Goal: Task Accomplishment & Management: Manage account settings

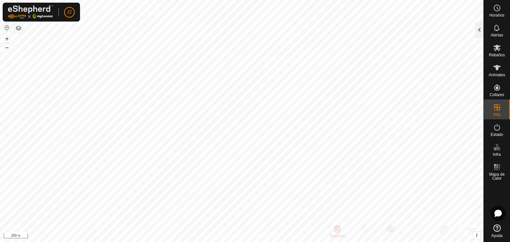
click at [482, 34] on div at bounding box center [479, 30] width 8 height 16
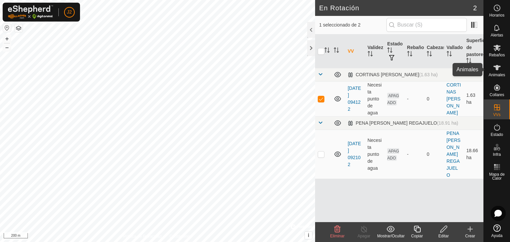
click at [496, 69] on icon at bounding box center [496, 67] width 7 height 5
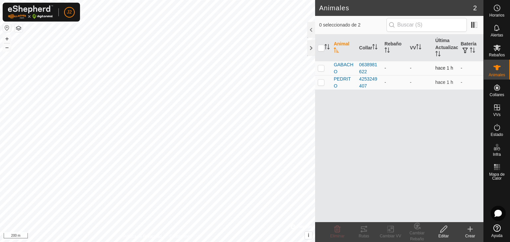
click at [319, 65] on p-checkbox at bounding box center [321, 67] width 7 height 5
checkbox input "true"
click at [394, 226] on icon at bounding box center [390, 229] width 8 height 8
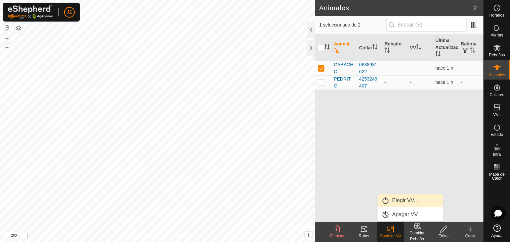
click at [400, 199] on link "Elegir VV..." at bounding box center [410, 200] width 66 height 13
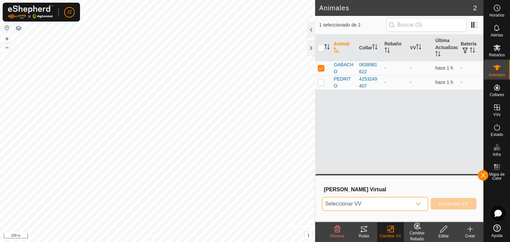
click at [394, 205] on span "Seleccionar VV" at bounding box center [366, 203] width 89 height 13
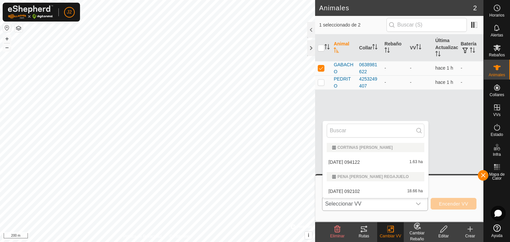
click at [359, 165] on li "[DATE] 094122 1.63 ha" at bounding box center [375, 162] width 106 height 13
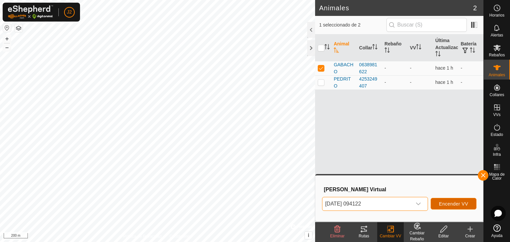
click at [441, 199] on button "Encender VV" at bounding box center [453, 204] width 46 height 12
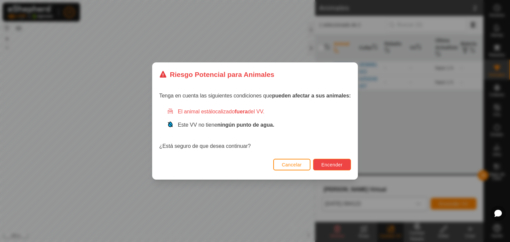
click at [319, 160] on button "Encender" at bounding box center [332, 165] width 38 height 12
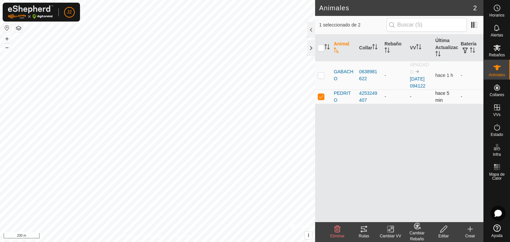
click at [322, 99] on p-checkbox at bounding box center [321, 96] width 7 height 5
checkbox input "false"
click at [322, 78] on p-checkbox at bounding box center [321, 75] width 7 height 5
click at [365, 230] on icon at bounding box center [364, 229] width 8 height 8
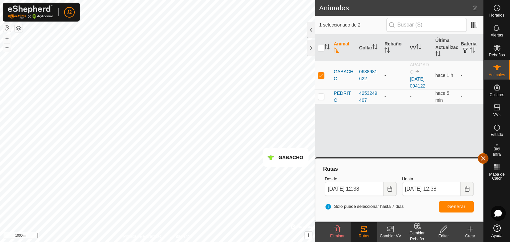
click at [482, 159] on button "button" at bounding box center [482, 158] width 11 height 11
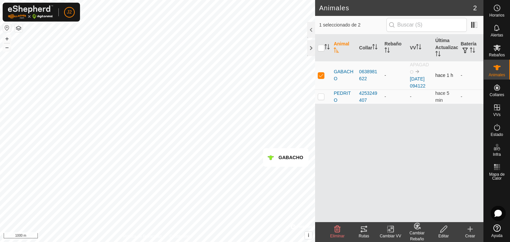
click at [322, 75] on td at bounding box center [323, 75] width 16 height 29
checkbox input "false"
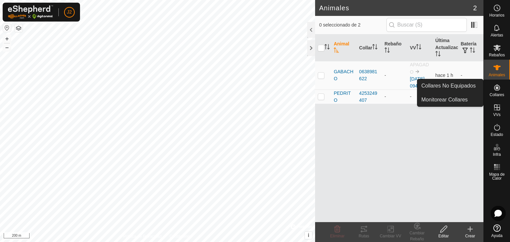
click at [495, 92] on es-neckbands-svg-icon at bounding box center [497, 87] width 12 height 11
click at [493, 88] on icon at bounding box center [497, 88] width 8 height 8
click at [442, 99] on link "Monitorear Collares" at bounding box center [450, 99] width 66 height 13
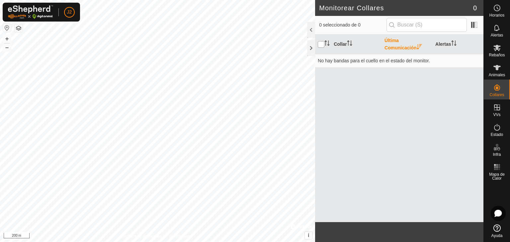
click at [319, 46] on input "checkbox" at bounding box center [321, 44] width 7 height 7
click at [322, 44] on input "checkbox" at bounding box center [321, 44] width 7 height 7
checkbox input "false"
click at [492, 73] on span "Animales" at bounding box center [496, 75] width 16 height 4
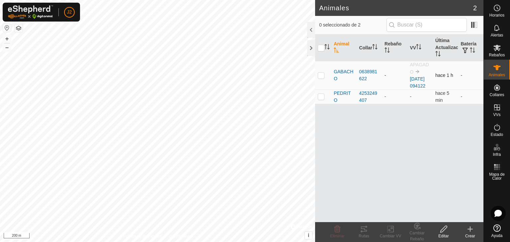
click at [322, 78] on p-checkbox at bounding box center [321, 75] width 7 height 5
checkbox input "true"
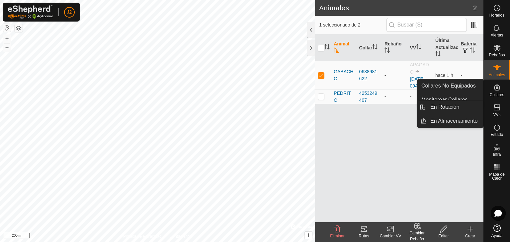
click at [455, 144] on div "Animal Collar Rebaño VV Última Actualización Batería GABACHO 0638981622 - APAGA…" at bounding box center [399, 129] width 168 height 188
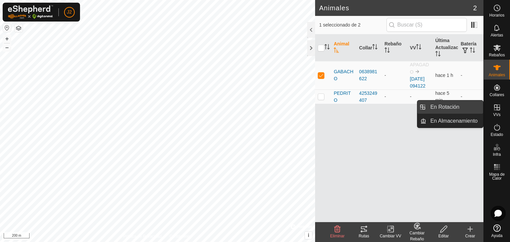
click at [471, 102] on link "En Rotación" at bounding box center [454, 107] width 57 height 13
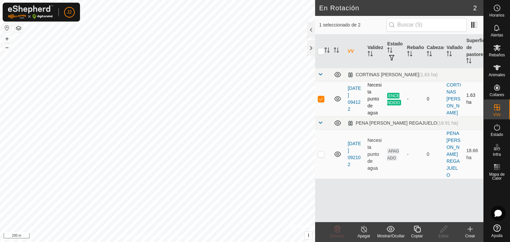
click at [360, 95] on td "[DATE] 094122" at bounding box center [355, 98] width 20 height 35
click at [356, 95] on link "[DATE] 094122" at bounding box center [353, 99] width 13 height 26
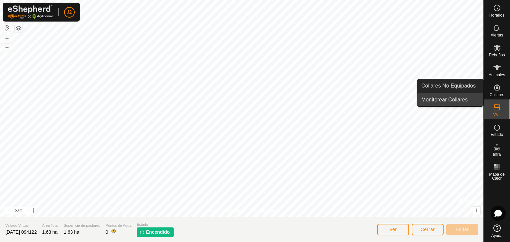
click at [460, 102] on link "Monitorear Collares" at bounding box center [450, 99] width 66 height 13
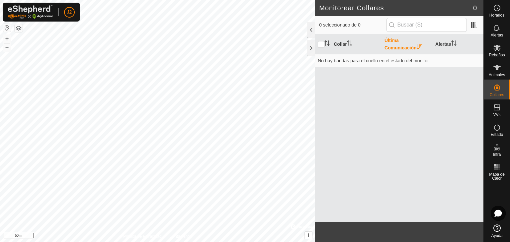
click at [421, 140] on div "Collar Última Comunicación Alertas No hay bandas para el cuello en el estado de…" at bounding box center [399, 129] width 168 height 188
click at [472, 27] on span at bounding box center [473, 25] width 11 height 11
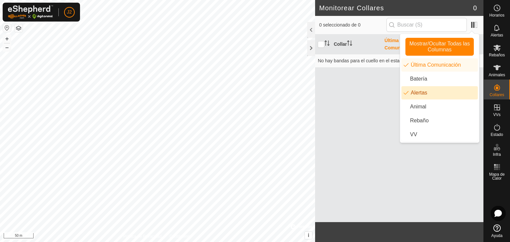
click at [379, 99] on div "Collar Última Comunicación Alertas No hay bandas para el cuello en el estado de…" at bounding box center [399, 129] width 168 height 188
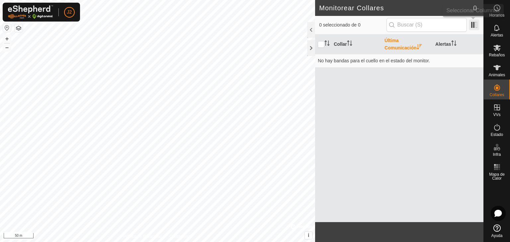
click at [475, 22] on span at bounding box center [473, 25] width 11 height 11
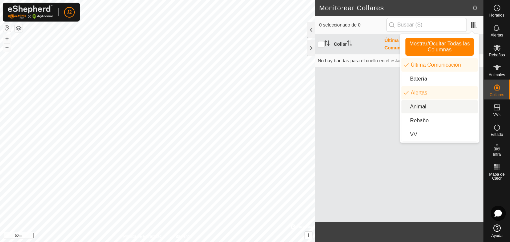
click at [423, 106] on li "Animal" at bounding box center [439, 106] width 76 height 13
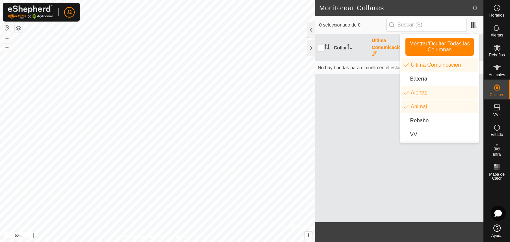
click at [365, 147] on div "Collar Última Comunicación Alertas Animal No hay bandas para el cuello en el es…" at bounding box center [399, 129] width 168 height 188
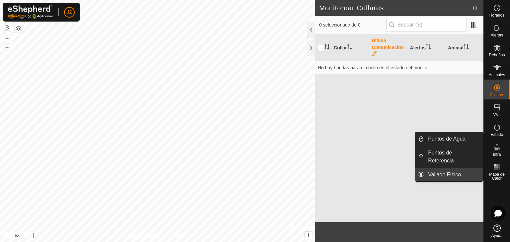
click at [463, 168] on link "Vallado Físico" at bounding box center [453, 174] width 59 height 13
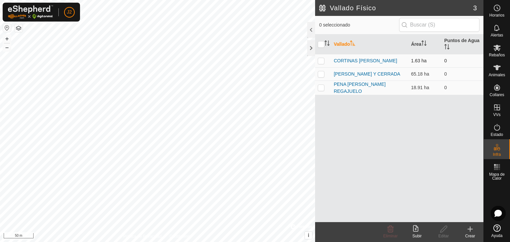
click at [318, 60] on p-checkbox at bounding box center [321, 60] width 7 height 5
checkbox input "true"
click at [498, 130] on icon at bounding box center [497, 127] width 6 height 7
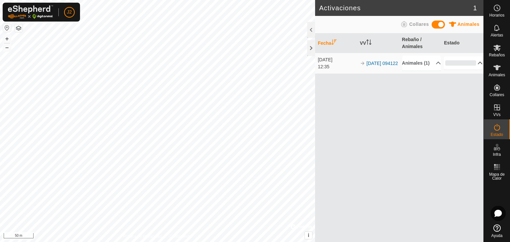
click at [468, 67] on p-accordion-header "0%" at bounding box center [463, 62] width 39 height 13
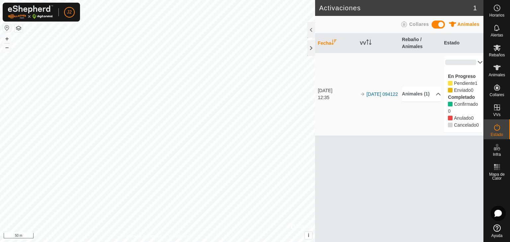
click at [454, 168] on div "Fecha VV Rebaño / Animales Estado 22 ago 2025 12:35 2025-08-22 094122 Animales …" at bounding box center [399, 138] width 168 height 209
click at [497, 78] on div "Animales" at bounding box center [496, 70] width 26 height 20
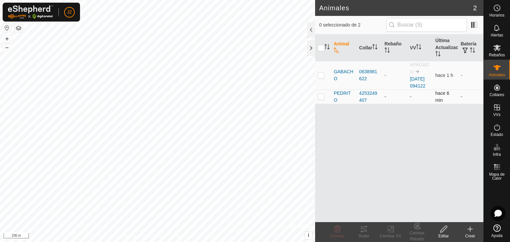
click at [324, 99] on p-checkbox at bounding box center [321, 96] width 7 height 5
checkbox input "true"
click at [390, 233] on icon at bounding box center [390, 229] width 8 height 8
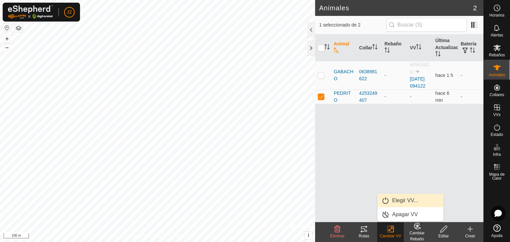
click at [390, 202] on link "Elegir VV..." at bounding box center [410, 200] width 66 height 13
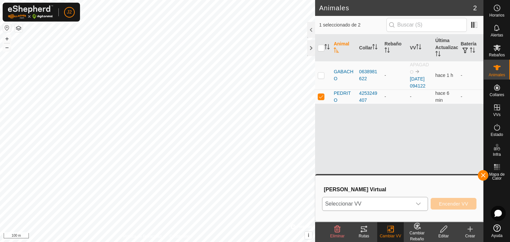
click at [402, 209] on span "Seleccionar VV" at bounding box center [366, 203] width 89 height 13
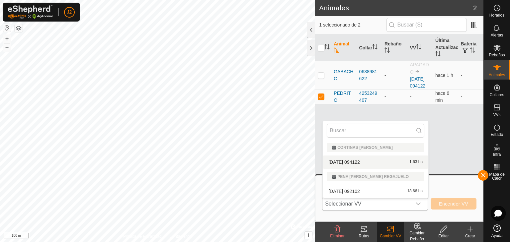
click at [381, 162] on li "[DATE] 094122 1.63 ha" at bounding box center [375, 162] width 106 height 13
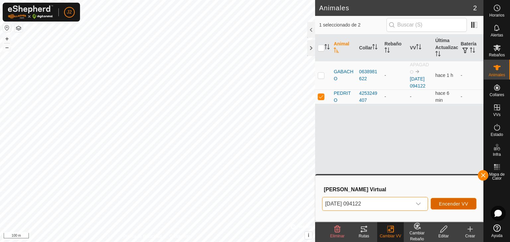
click at [453, 205] on span "Encender VV" at bounding box center [453, 203] width 29 height 5
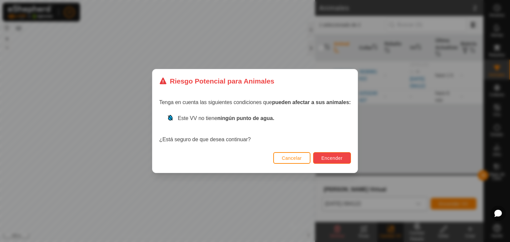
click at [330, 158] on span "Encender" at bounding box center [331, 158] width 21 height 5
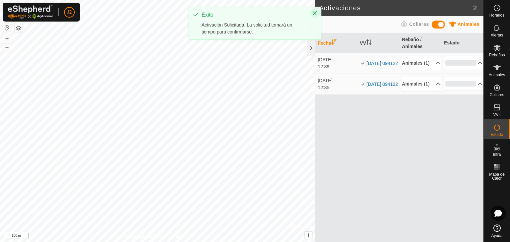
click at [314, 14] on icon "Close" at bounding box center [314, 13] width 5 height 5
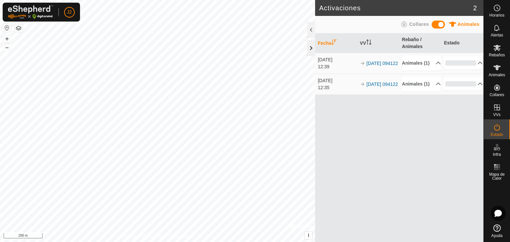
click at [312, 49] on div at bounding box center [311, 48] width 8 height 16
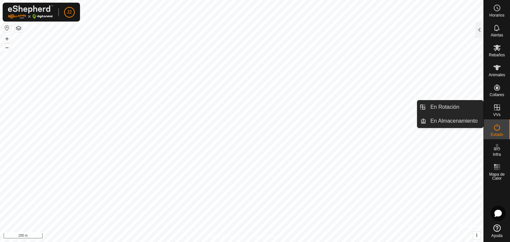
click at [496, 113] on span "VVs" at bounding box center [496, 115] width 7 height 4
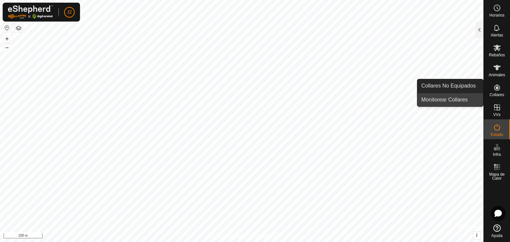
click at [458, 100] on link "Monitorear Collares" at bounding box center [450, 99] width 66 height 13
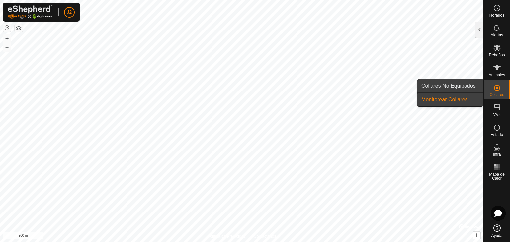
click at [450, 87] on link "Collares No Equipados" at bounding box center [450, 85] width 66 height 13
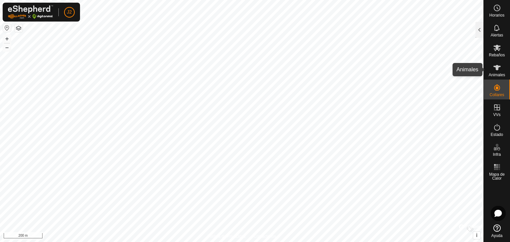
click at [496, 71] on icon at bounding box center [497, 68] width 8 height 8
click at [478, 32] on div at bounding box center [479, 30] width 8 height 16
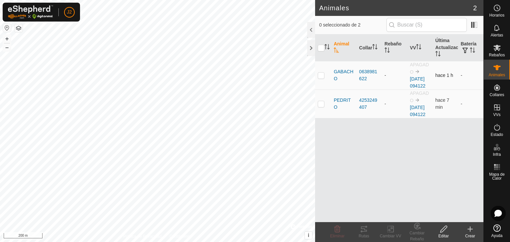
click at [322, 78] on p-checkbox at bounding box center [321, 75] width 7 height 5
checkbox input "true"
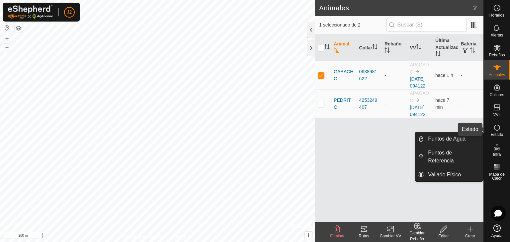
click at [495, 130] on icon at bounding box center [497, 127] width 6 height 7
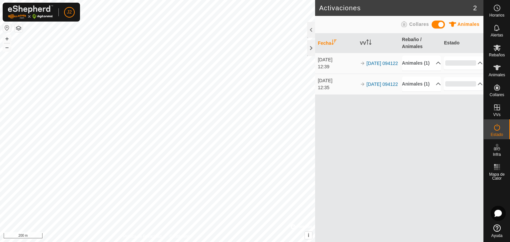
click at [495, 130] on icon at bounding box center [497, 127] width 6 height 7
click at [456, 68] on p-accordion-header "0%" at bounding box center [463, 62] width 39 height 13
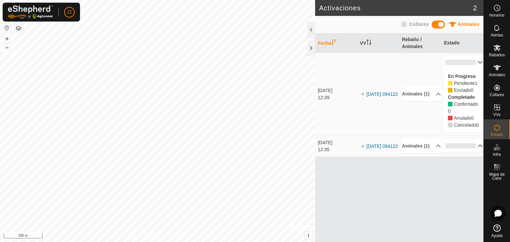
click at [461, 153] on p-accordion-header "0%" at bounding box center [463, 145] width 39 height 13
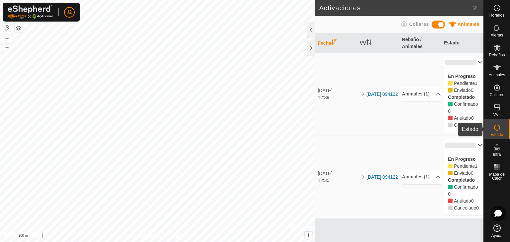
click at [492, 133] on span "Estado" at bounding box center [496, 135] width 12 height 4
click at [493, 124] on icon at bounding box center [497, 127] width 8 height 8
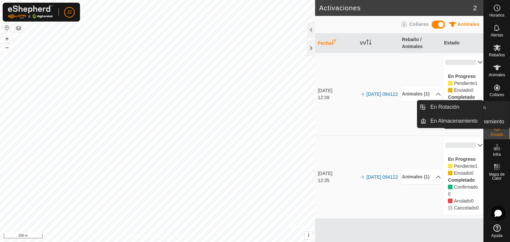
click at [494, 112] on es-virtualpaddocks-svg-icon at bounding box center [497, 107] width 12 height 11
click at [495, 111] on es-virtualpaddocks-svg-icon at bounding box center [497, 107] width 12 height 11
click at [461, 112] on link "En Rotación" at bounding box center [454, 107] width 57 height 13
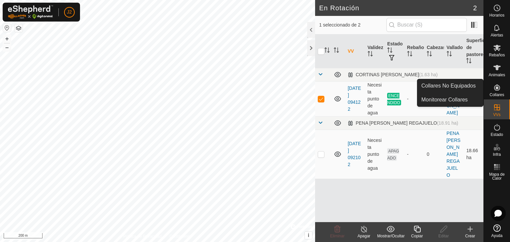
click at [493, 95] on span "Collares" at bounding box center [496, 95] width 15 height 4
click at [466, 86] on link "Collares No Equipados" at bounding box center [450, 85] width 66 height 13
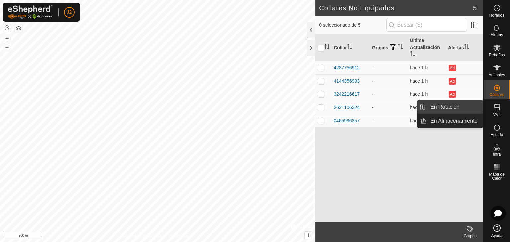
click at [457, 108] on link "En Rotación" at bounding box center [454, 107] width 57 height 13
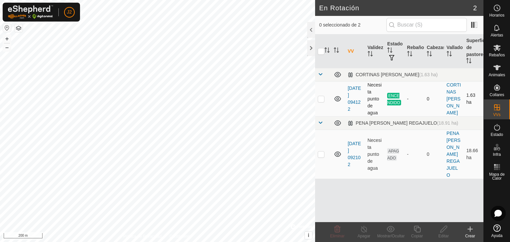
click at [319, 99] on p-checkbox at bounding box center [321, 98] width 7 height 5
checkbox input "true"
click at [356, 99] on td "[DATE] 094122" at bounding box center [355, 98] width 20 height 35
click at [496, 68] on icon at bounding box center [496, 67] width 7 height 5
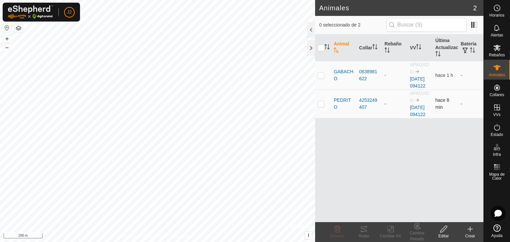
click at [323, 107] on p-checkbox at bounding box center [321, 103] width 7 height 5
checkbox input "true"
click at [364, 111] on div "4253249407" at bounding box center [369, 104] width 20 height 14
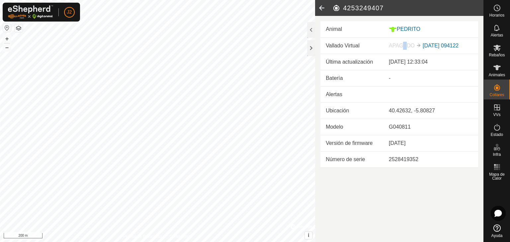
click at [405, 47] on span "APAGADO" at bounding box center [402, 46] width 26 height 6
click at [451, 46] on link "[DATE] 094122" at bounding box center [440, 46] width 36 height 6
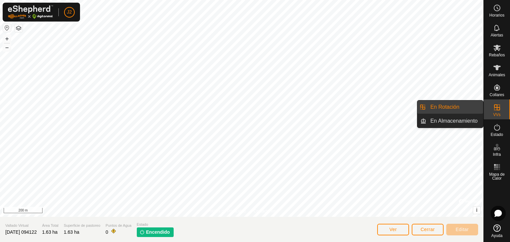
click at [494, 107] on icon at bounding box center [497, 108] width 6 height 6
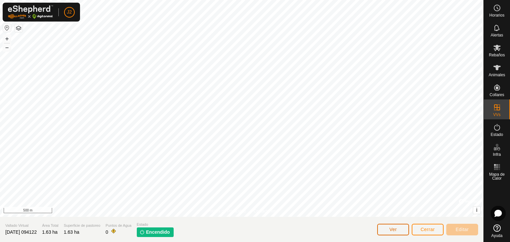
click at [397, 227] on button "Ver" at bounding box center [393, 230] width 32 height 12
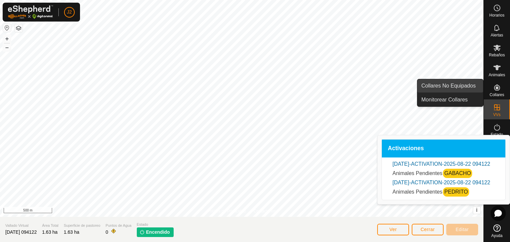
click at [458, 85] on link "Collares No Equipados" at bounding box center [450, 85] width 66 height 13
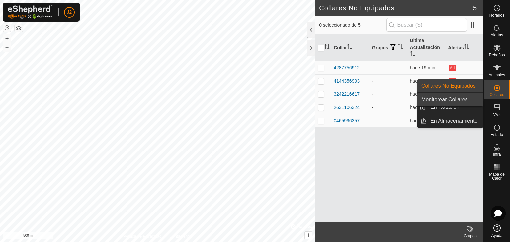
click at [462, 99] on link "Monitorear Collares" at bounding box center [450, 99] width 66 height 13
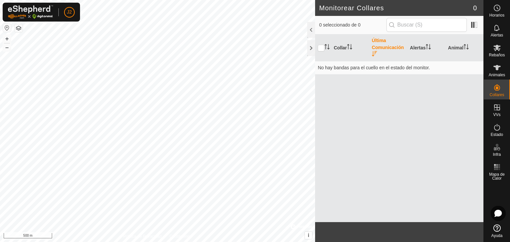
click at [395, 130] on div "Collar Última Comunicación Alertas Animal No hay bandas para el cuello en el es…" at bounding box center [399, 129] width 168 height 188
click at [495, 68] on icon at bounding box center [496, 67] width 7 height 5
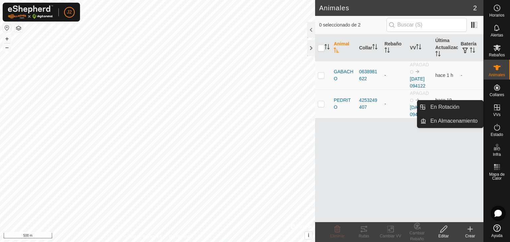
click at [430, 109] on link "En Rotación" at bounding box center [454, 107] width 57 height 13
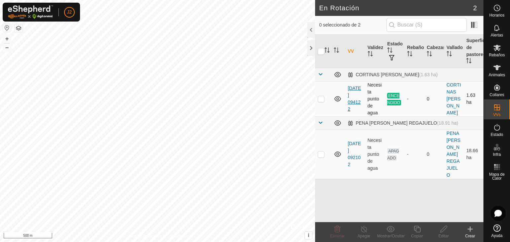
click at [355, 94] on link "[DATE] 094122" at bounding box center [353, 99] width 13 height 26
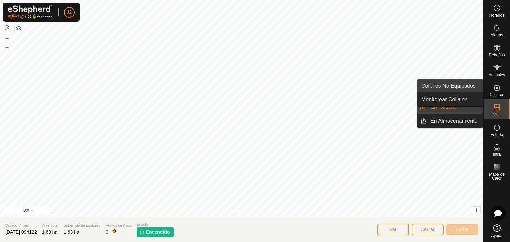
click at [457, 87] on link "Collares No Equipados" at bounding box center [450, 85] width 66 height 13
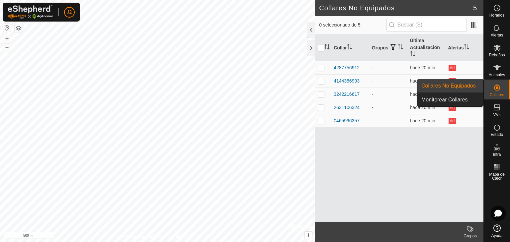
click at [505, 87] on div "Collares" at bounding box center [496, 90] width 26 height 20
click at [450, 97] on link "Monitorear Collares" at bounding box center [450, 99] width 66 height 13
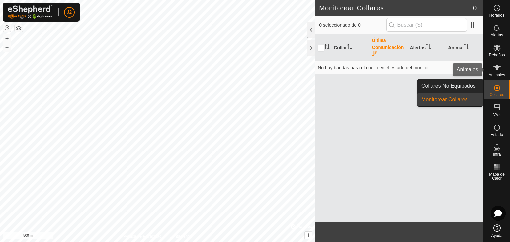
click at [494, 69] on icon at bounding box center [497, 68] width 8 height 8
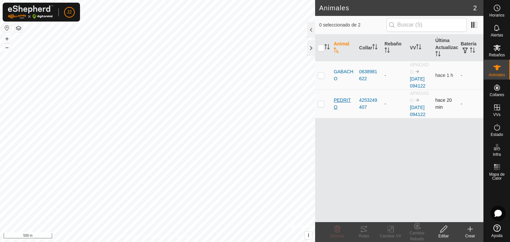
click at [341, 111] on span "PEDRITO" at bounding box center [343, 104] width 20 height 14
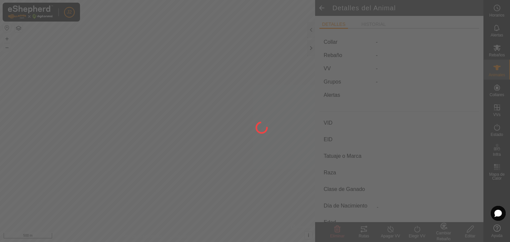
type input "PEDRITO"
type input "-"
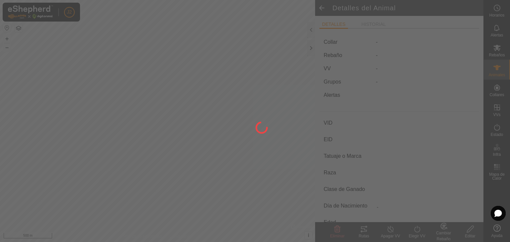
type input "0 kg"
type input "-"
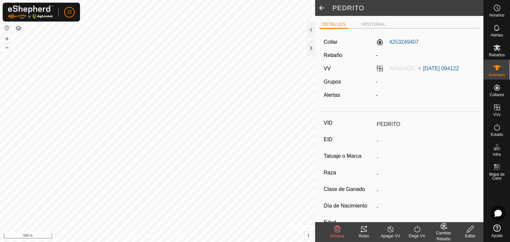
click at [389, 230] on icon at bounding box center [390, 229] width 8 height 8
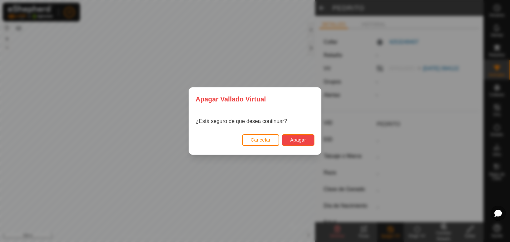
click at [287, 138] on button "Apagar" at bounding box center [298, 140] width 33 height 12
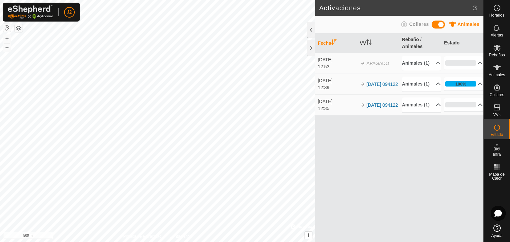
click at [375, 160] on div "Fecha VV Rebaño / Animales Estado 22 ago 2025 12:53 APAGADO Animales (1) PEDRIT…" at bounding box center [399, 138] width 168 height 209
click at [496, 70] on icon at bounding box center [496, 67] width 7 height 5
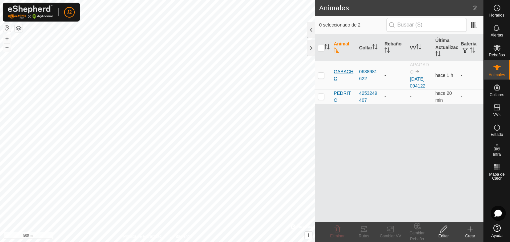
click at [342, 72] on span "GABACHO" at bounding box center [343, 75] width 20 height 14
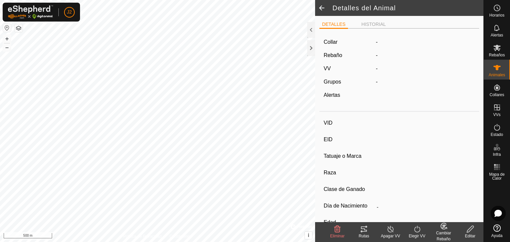
type input "GABACHO"
type input "-"
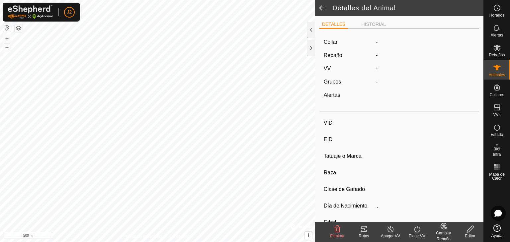
type input "0 kg"
type input "-"
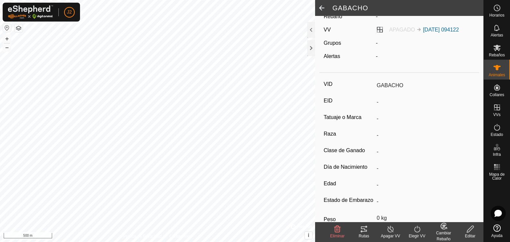
scroll to position [88, 0]
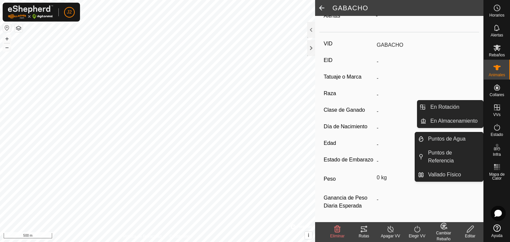
click at [498, 107] on icon at bounding box center [497, 108] width 6 height 6
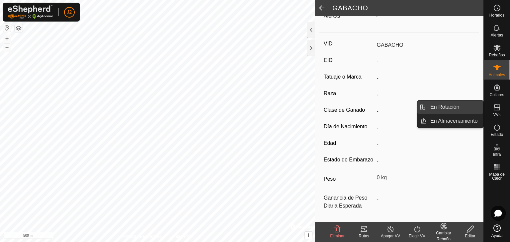
click at [451, 106] on link "En Rotación" at bounding box center [454, 107] width 57 height 13
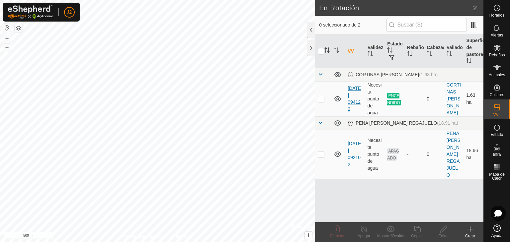
click at [353, 94] on link "[DATE] 094122" at bounding box center [353, 99] width 13 height 26
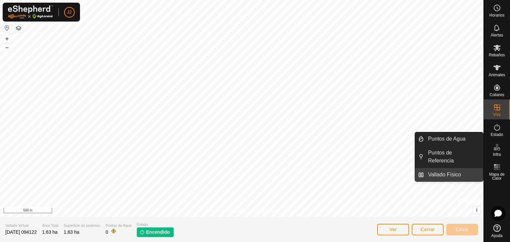
click at [448, 168] on link "Vallado Físico" at bounding box center [453, 174] width 59 height 13
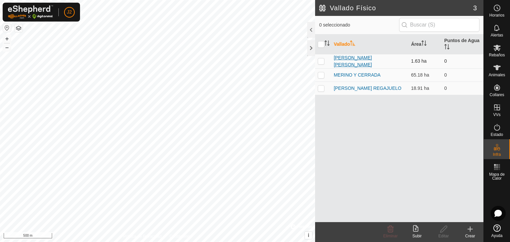
click at [350, 59] on link "[PERSON_NAME] [PERSON_NAME]" at bounding box center [352, 61] width 38 height 12
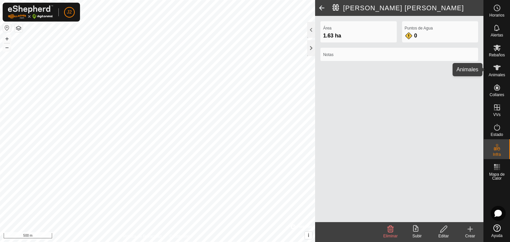
click at [495, 71] on icon at bounding box center [497, 68] width 8 height 8
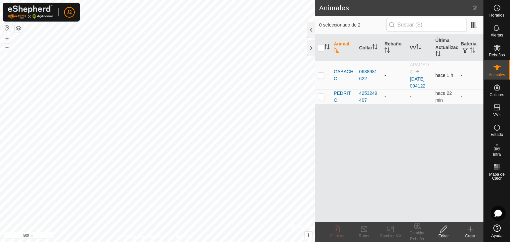
click at [325, 80] on td at bounding box center [323, 75] width 16 height 29
checkbox input "true"
click at [388, 231] on icon at bounding box center [390, 229] width 8 height 8
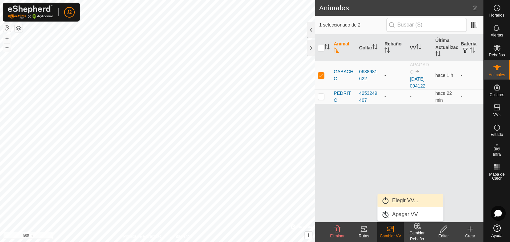
click at [395, 201] on link "Elegir VV..." at bounding box center [410, 200] width 66 height 13
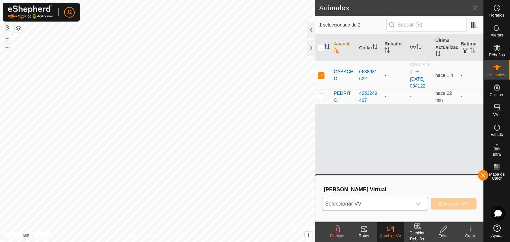
click at [394, 201] on span "Seleccionar VV" at bounding box center [366, 203] width 89 height 13
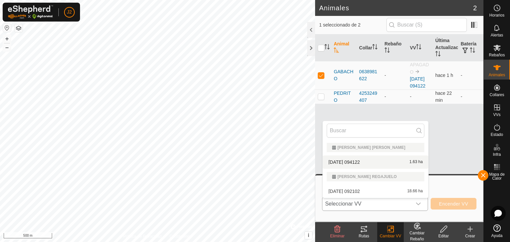
click at [356, 161] on li "[DATE] 094122 1.63 ha" at bounding box center [375, 162] width 106 height 13
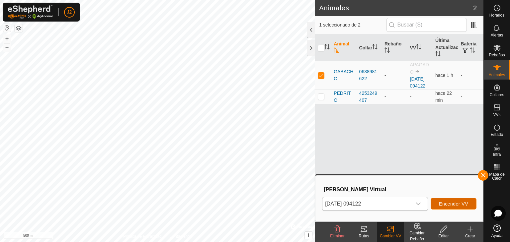
click at [443, 202] on span "Encender VV" at bounding box center [453, 203] width 29 height 5
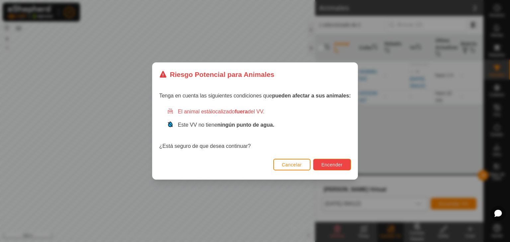
click at [331, 165] on span "Encender" at bounding box center [331, 164] width 21 height 5
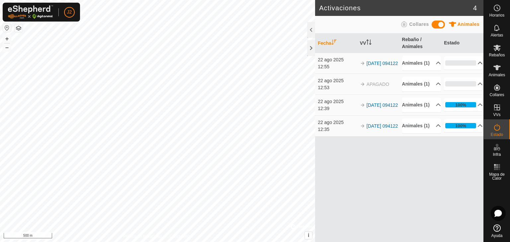
click at [467, 67] on p-accordion-header "0%" at bounding box center [463, 62] width 39 height 13
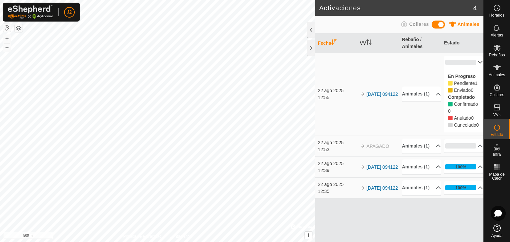
click at [472, 62] on p-accordion-header "0%" at bounding box center [463, 62] width 39 height 13
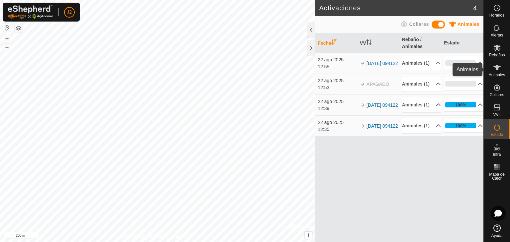
click at [495, 69] on icon at bounding box center [496, 67] width 7 height 5
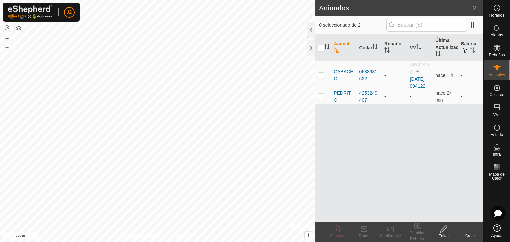
click at [423, 134] on div "Animal Collar Rebaño VV Última Actualización Batería GABACHO 0638981622 - APAGA…" at bounding box center [399, 129] width 168 height 188
click at [313, 49] on div at bounding box center [311, 48] width 8 height 16
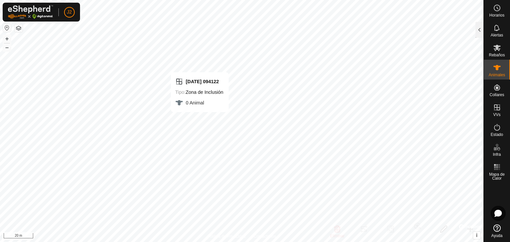
checkbox input "true"
checkbox input "false"
click at [482, 27] on div at bounding box center [479, 30] width 8 height 16
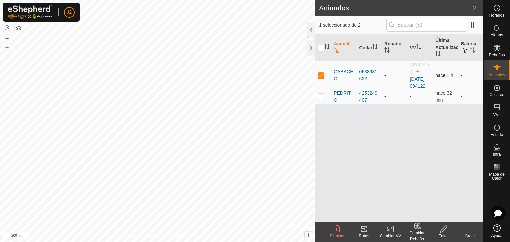
click at [321, 77] on p-checkbox at bounding box center [321, 75] width 7 height 5
checkbox input "false"
click at [412, 82] on td "APAGADO [DATE] 094122" at bounding box center [419, 75] width 25 height 29
click at [413, 79] on link "[DATE] 094122" at bounding box center [418, 82] width 16 height 12
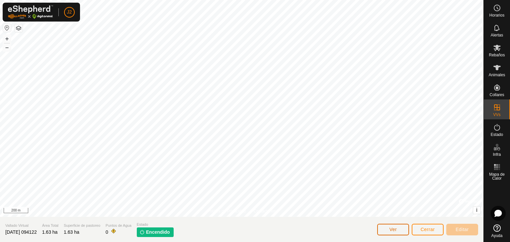
click at [388, 230] on button "Ver" at bounding box center [393, 230] width 32 height 12
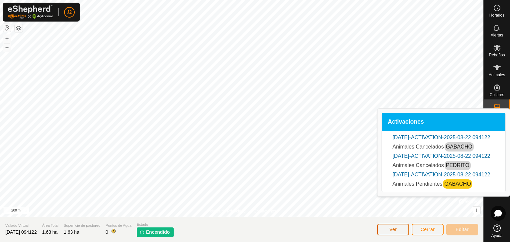
click at [387, 229] on button "Ver" at bounding box center [393, 230] width 32 height 12
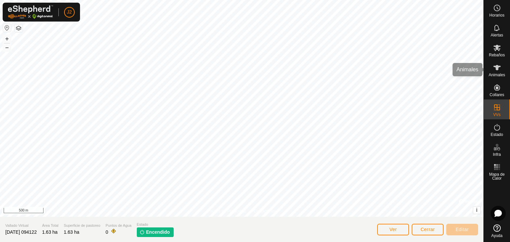
drag, startPoint x: 502, startPoint y: 73, endPoint x: 496, endPoint y: 78, distance: 7.8
click at [502, 73] on span "Animales" at bounding box center [496, 75] width 16 height 4
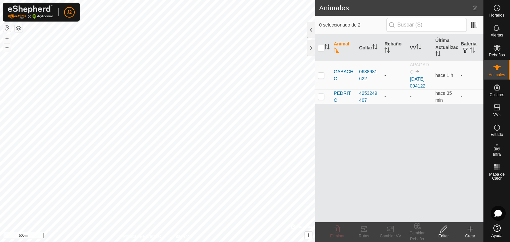
click at [385, 162] on div "Animal Collar Rebaño VV Última Actualización Batería GABACHO 0638981622 - APAGA…" at bounding box center [399, 129] width 168 height 188
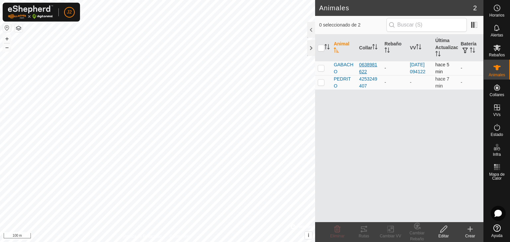
click at [366, 70] on div "0638981622" at bounding box center [369, 68] width 20 height 14
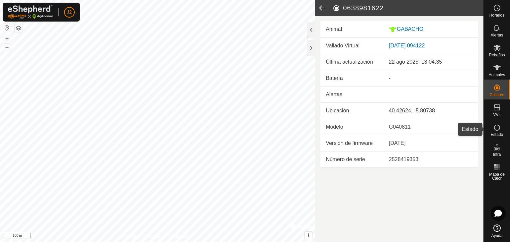
click at [495, 130] on icon at bounding box center [497, 127] width 6 height 7
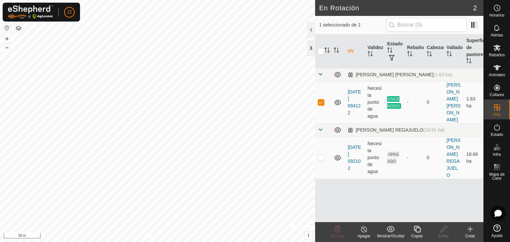
click at [311, 50] on div at bounding box center [311, 48] width 8 height 16
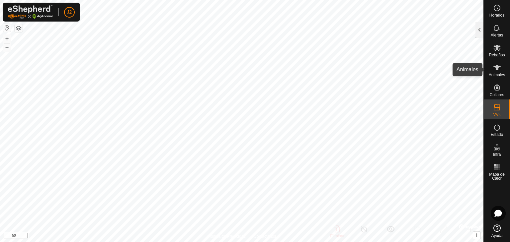
click at [492, 73] on span "Animales" at bounding box center [496, 75] width 16 height 4
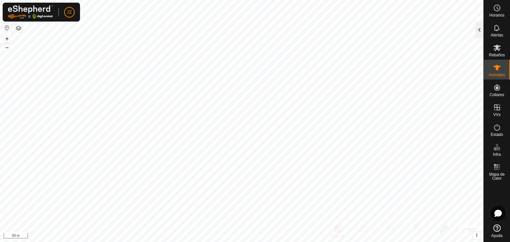
click at [478, 30] on div at bounding box center [479, 30] width 8 height 16
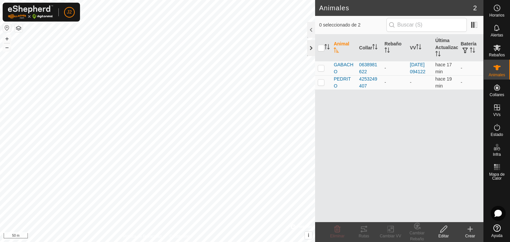
click at [311, 44] on div at bounding box center [311, 48] width 8 height 16
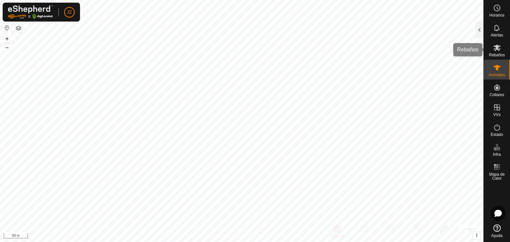
click at [494, 52] on es-mob-svg-icon at bounding box center [497, 47] width 12 height 11
click at [480, 30] on div at bounding box center [479, 30] width 8 height 16
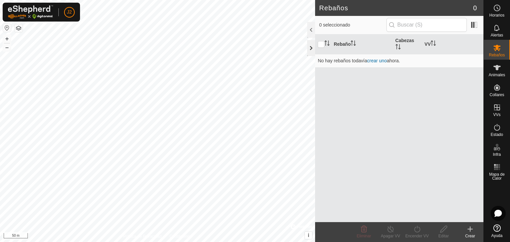
click at [310, 48] on div at bounding box center [311, 48] width 8 height 16
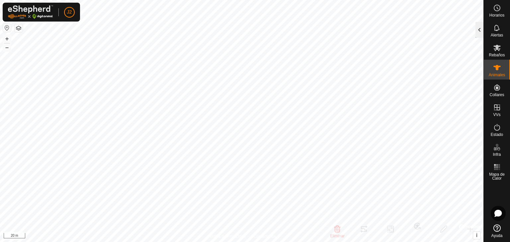
click at [479, 27] on div at bounding box center [479, 30] width 8 height 16
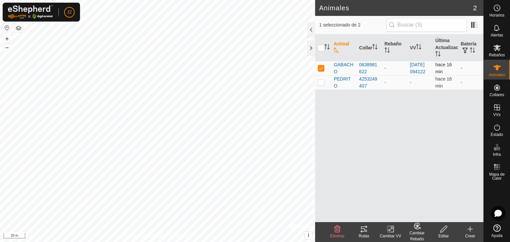
click at [323, 70] on p-checkbox at bounding box center [321, 67] width 7 height 5
checkbox input "false"
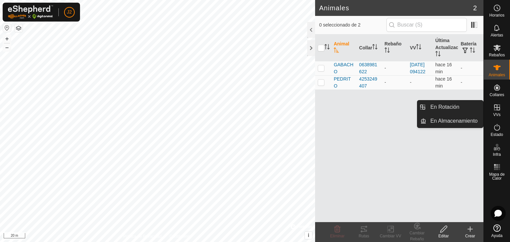
click at [493, 108] on icon at bounding box center [497, 108] width 8 height 8
click at [494, 111] on icon at bounding box center [497, 108] width 8 height 8
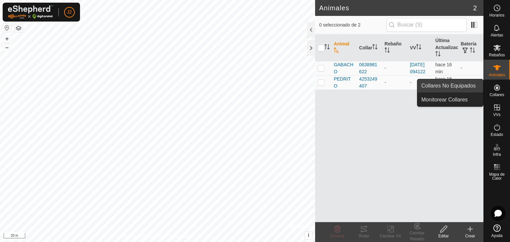
click at [462, 88] on link "Collares No Equipados" at bounding box center [450, 85] width 66 height 13
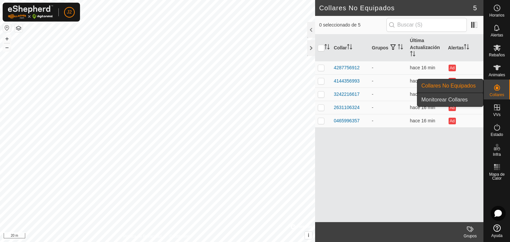
click at [471, 97] on link "Monitorear Collares" at bounding box center [450, 99] width 66 height 13
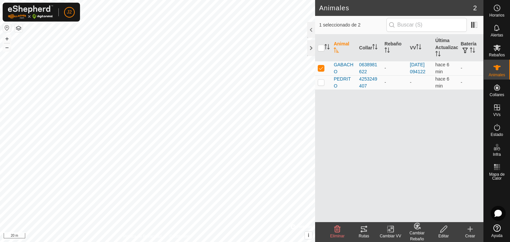
click at [365, 230] on icon at bounding box center [364, 229] width 8 height 8
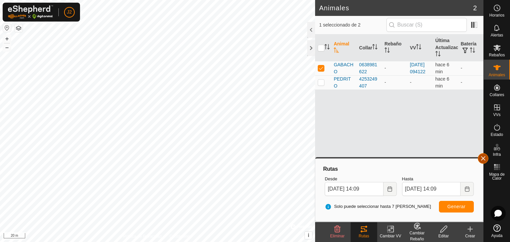
click at [483, 158] on button "button" at bounding box center [482, 158] width 11 height 11
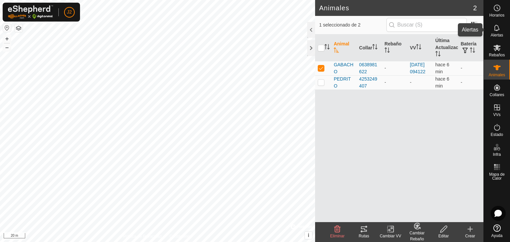
click at [495, 27] on icon at bounding box center [497, 28] width 8 height 8
click at [364, 232] on icon at bounding box center [364, 229] width 8 height 8
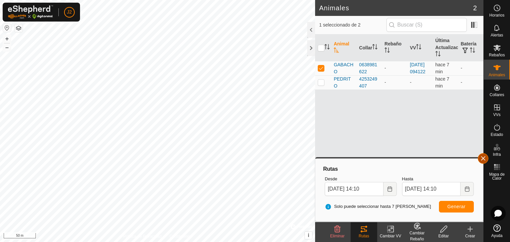
click at [483, 159] on button "button" at bounding box center [482, 158] width 11 height 11
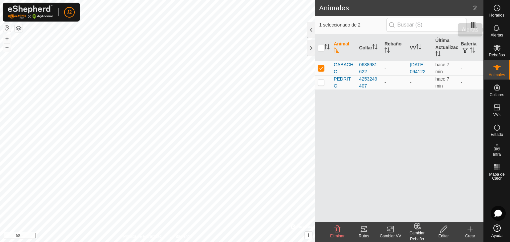
click at [498, 31] on icon at bounding box center [497, 28] width 8 height 8
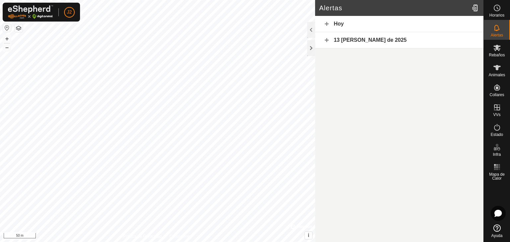
click at [363, 41] on div "13 de agosto de 2025" at bounding box center [399, 40] width 168 height 16
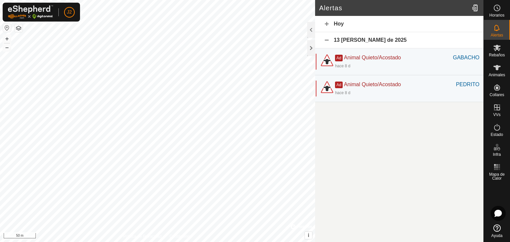
click at [328, 40] on div "13 de agosto de 2025" at bounding box center [399, 40] width 168 height 16
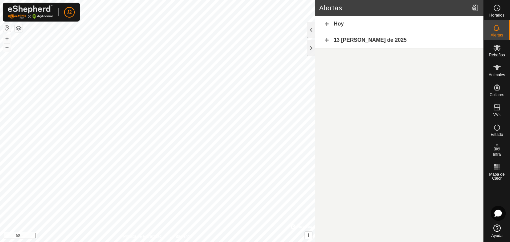
click at [327, 24] on div "Hoy" at bounding box center [399, 24] width 168 height 16
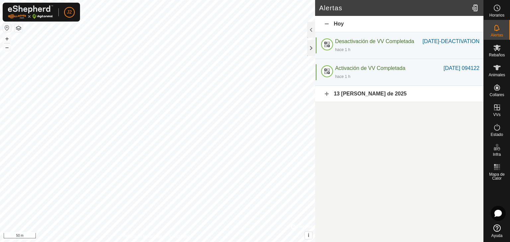
click at [393, 134] on article "Alertas Hoy Desactivación de VV Completada Aug-22-1253-DEACTIVATION hace 1 h Au…" at bounding box center [399, 121] width 168 height 242
click at [326, 23] on div "Hoy" at bounding box center [399, 24] width 168 height 16
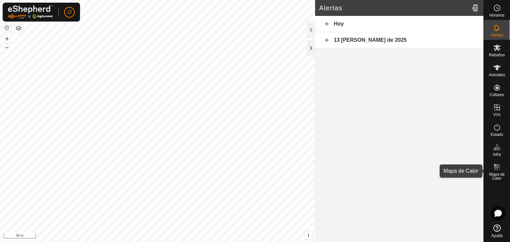
click at [496, 170] on rect at bounding box center [497, 170] width 2 height 2
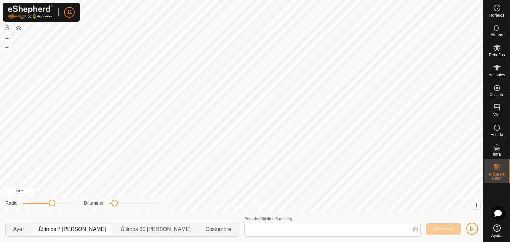
type input "15 Aug, 2025 - 21 Aug, 2025"
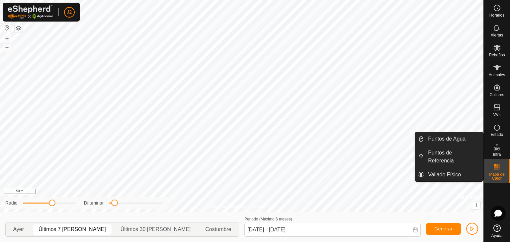
click at [495, 147] on icon at bounding box center [497, 147] width 8 height 8
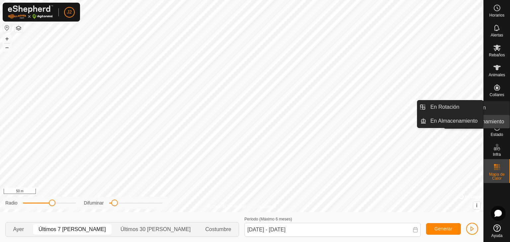
click at [493, 116] on span "VVs" at bounding box center [496, 115] width 7 height 4
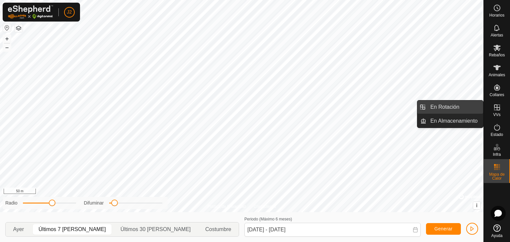
click at [439, 109] on link "En Rotación" at bounding box center [454, 107] width 57 height 13
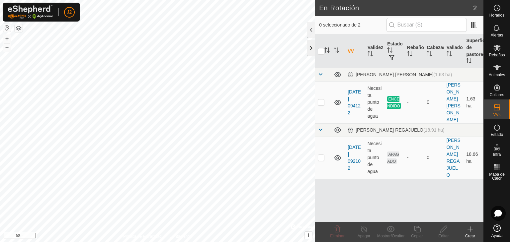
click at [311, 47] on div at bounding box center [311, 48] width 8 height 16
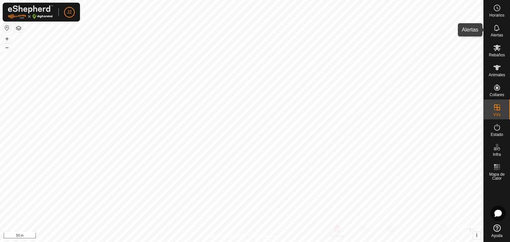
click at [500, 34] on span "Alertas" at bounding box center [496, 35] width 12 height 4
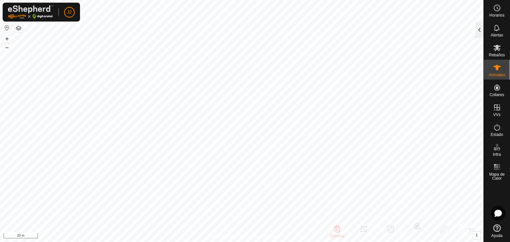
click at [479, 32] on div at bounding box center [479, 30] width 8 height 16
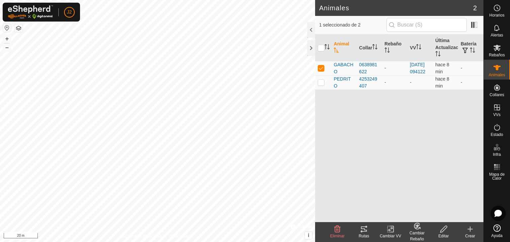
click at [360, 231] on icon at bounding box center [364, 229] width 8 height 8
